Goal: Navigation & Orientation: Understand site structure

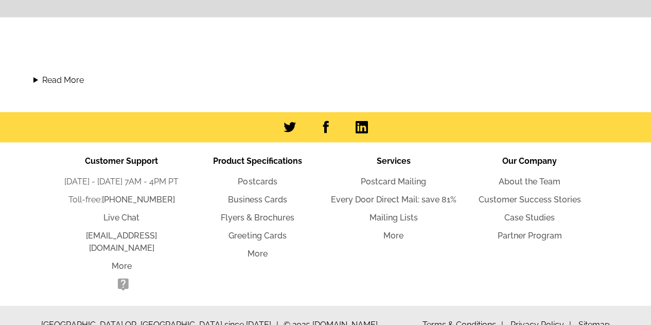
scroll to position [1157, 0]
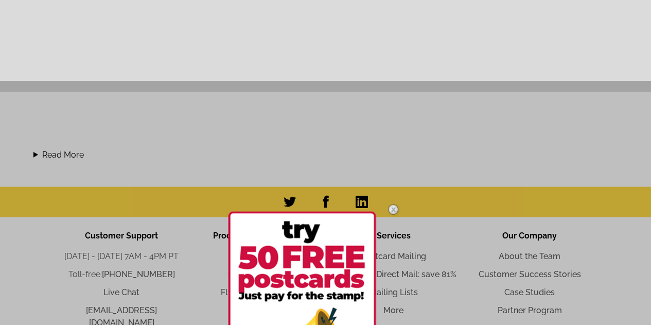
scroll to position [1160, 0]
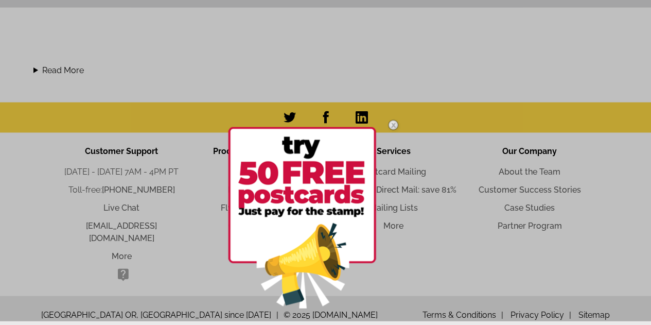
click at [513, 305] on div at bounding box center [325, 158] width 651 height 325
click at [518, 302] on div at bounding box center [325, 158] width 651 height 325
click at [401, 203] on div at bounding box center [318, 217] width 180 height 215
click at [391, 127] on img at bounding box center [393, 125] width 30 height 30
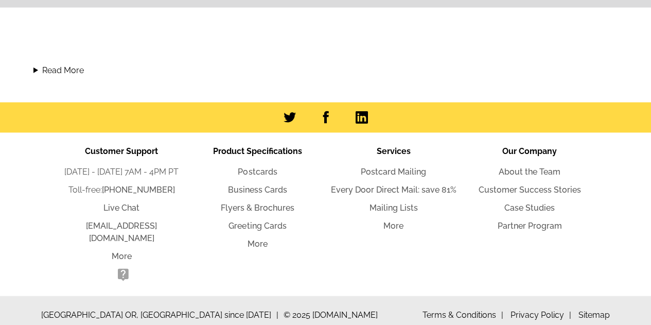
scroll to position [1157, 0]
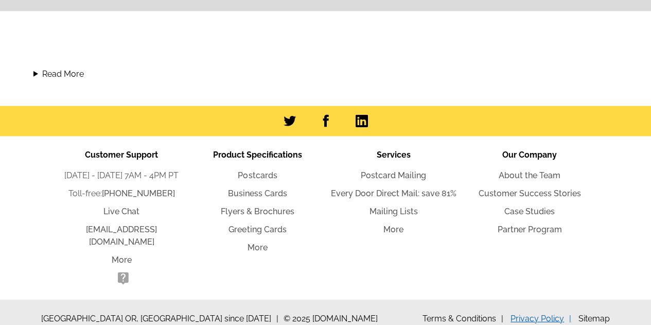
click at [529, 313] on link "Privacy Policy" at bounding box center [540, 318] width 61 height 10
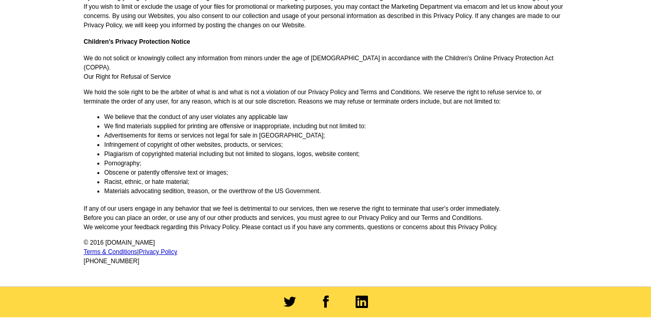
scroll to position [1706, 0]
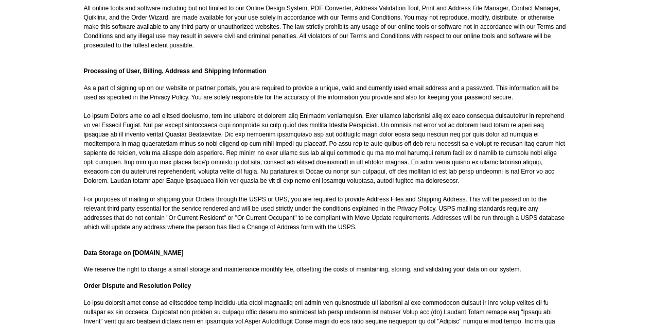
scroll to position [697, 0]
